Goal: Register for event/course: Sign up to attend an event or enroll in a course

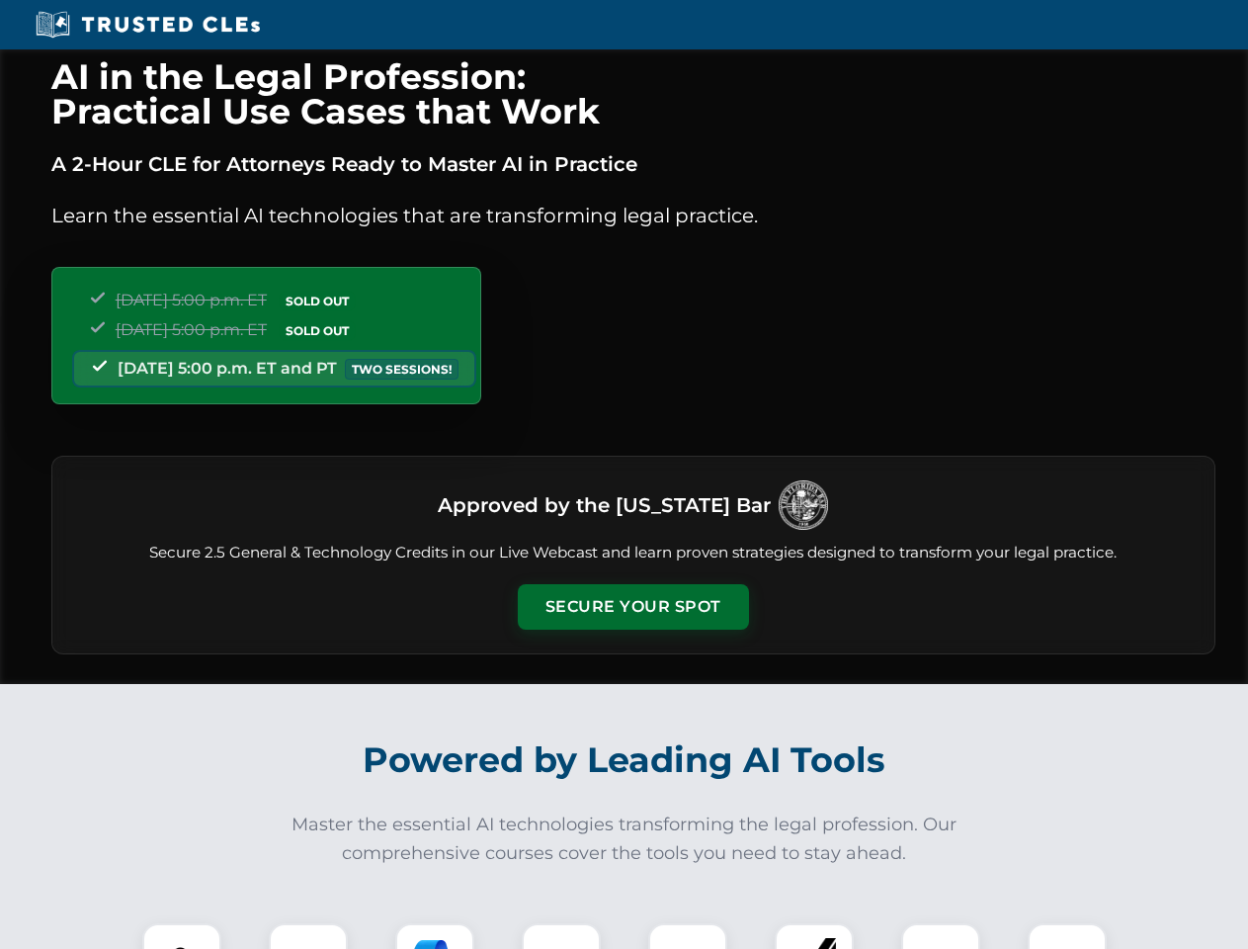
click at [633, 607] on button "Secure Your Spot" at bounding box center [633, 606] width 231 height 45
click at [182, 936] on img at bounding box center [181, 962] width 57 height 57
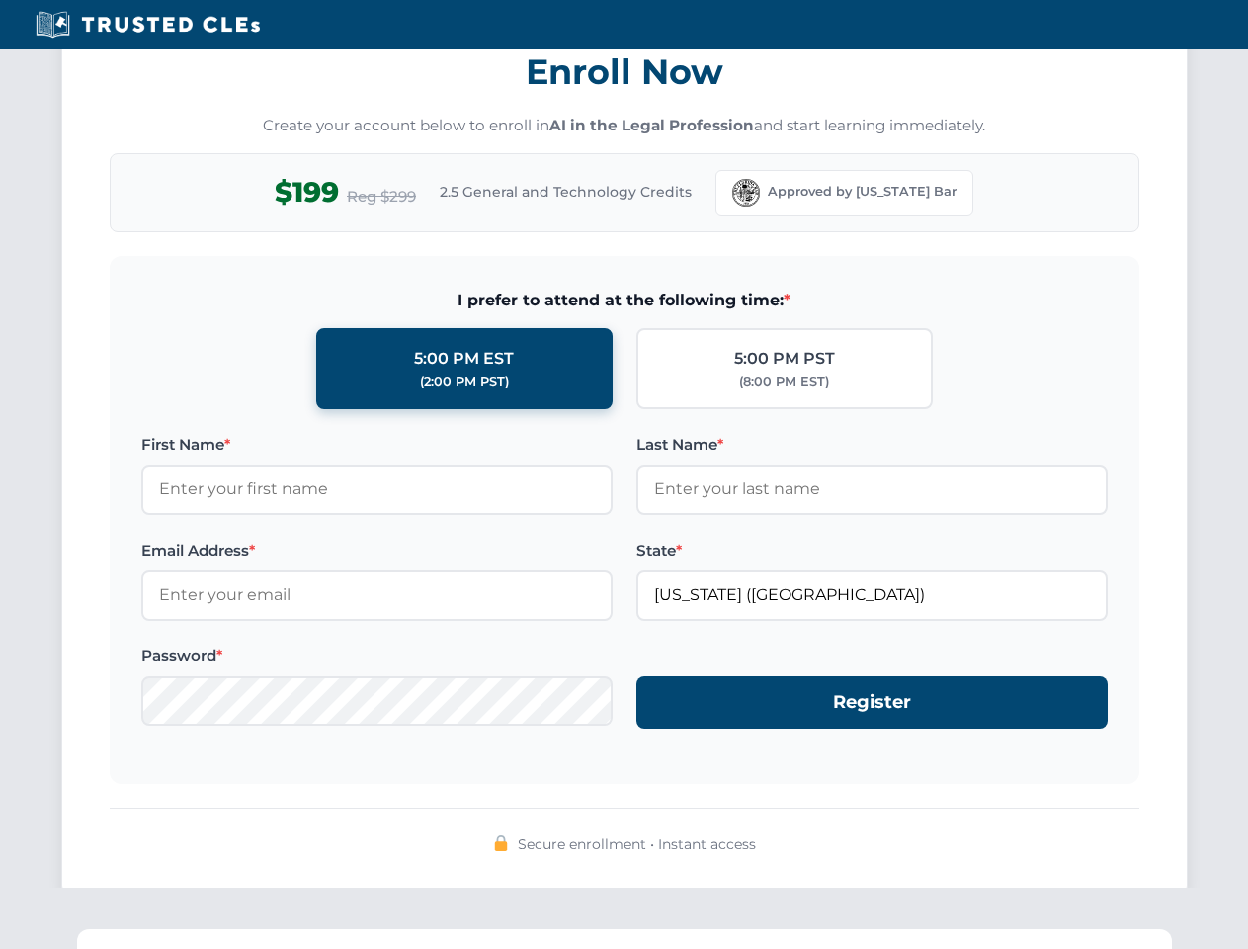
scroll to position [1940, 0]
